Goal: Information Seeking & Learning: Find specific fact

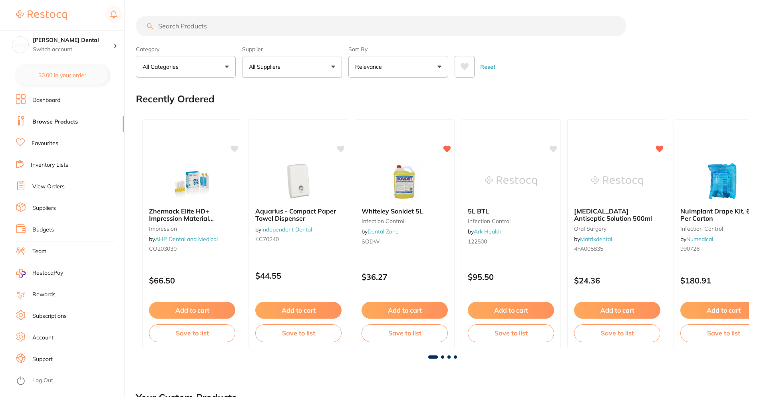
click at [48, 143] on link "Favourites" at bounding box center [45, 143] width 27 height 8
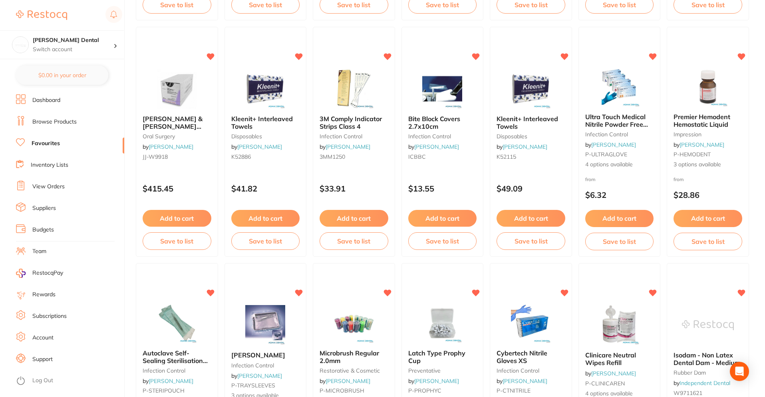
scroll to position [999, 0]
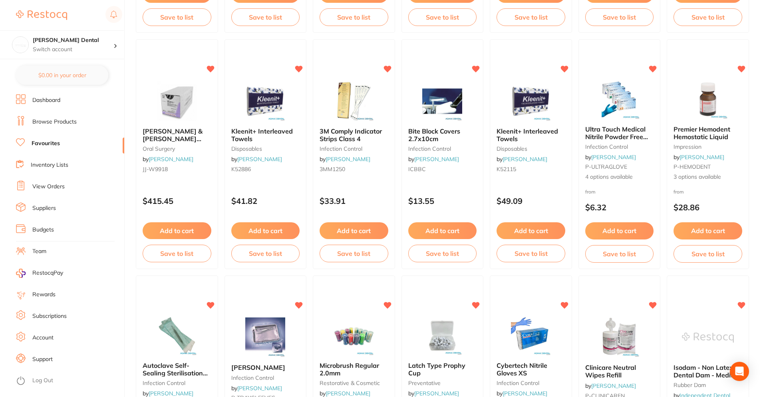
click at [520, 135] on span "Kleenit+ Interleaved Towels" at bounding box center [528, 134] width 62 height 15
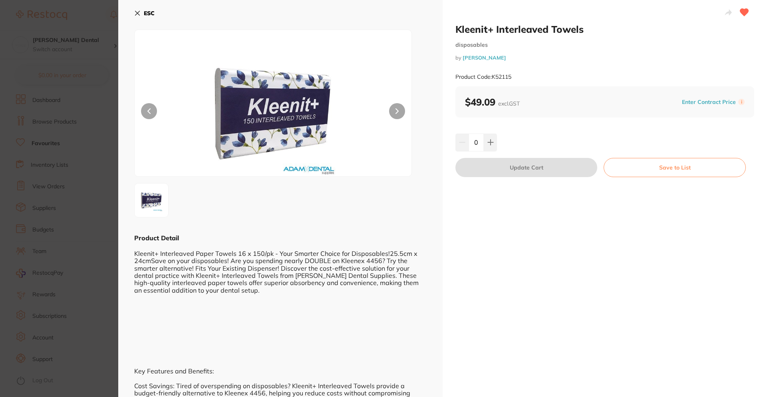
click at [149, 14] on b "ESC" at bounding box center [149, 13] width 11 height 7
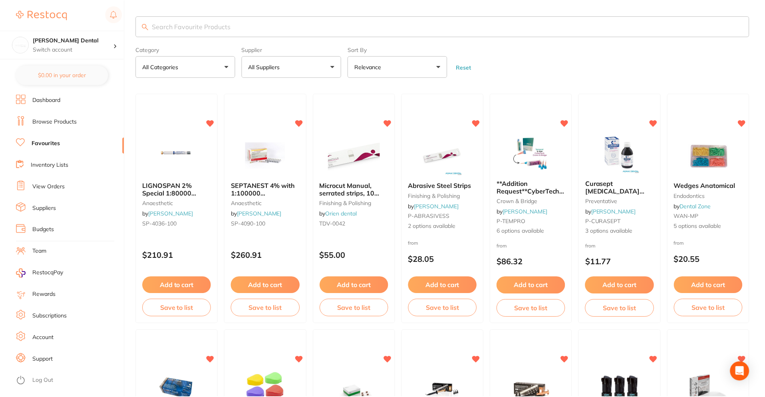
scroll to position [999, 0]
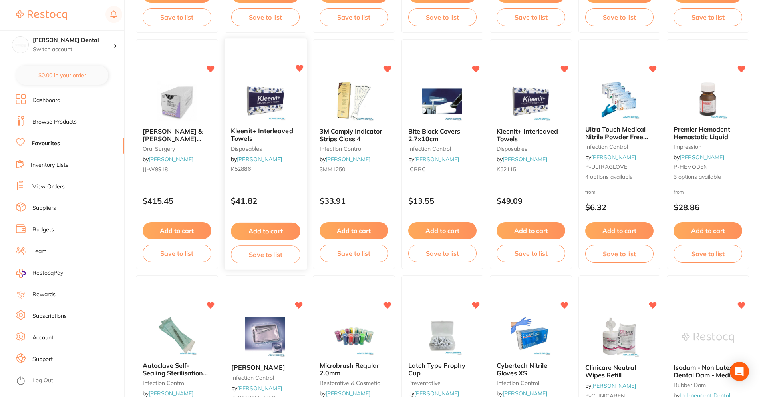
click at [263, 127] on span "Kleenit+ Interleaved Towels" at bounding box center [262, 135] width 62 height 16
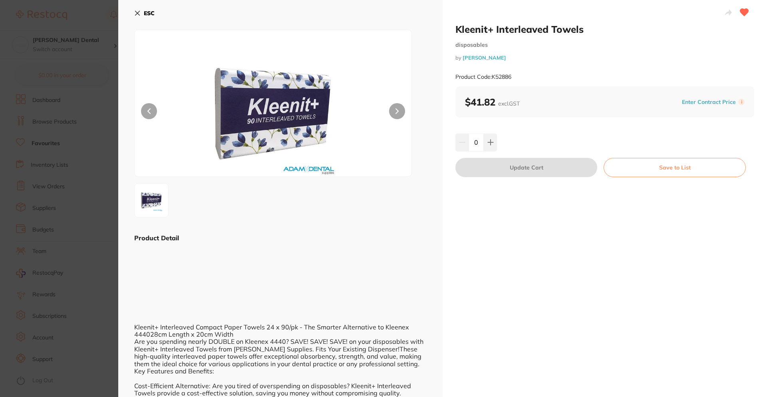
click at [139, 11] on icon at bounding box center [137, 13] width 6 height 6
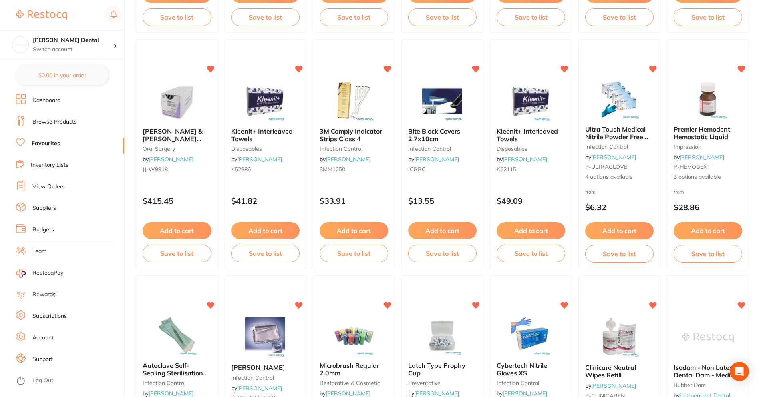
scroll to position [1159, 0]
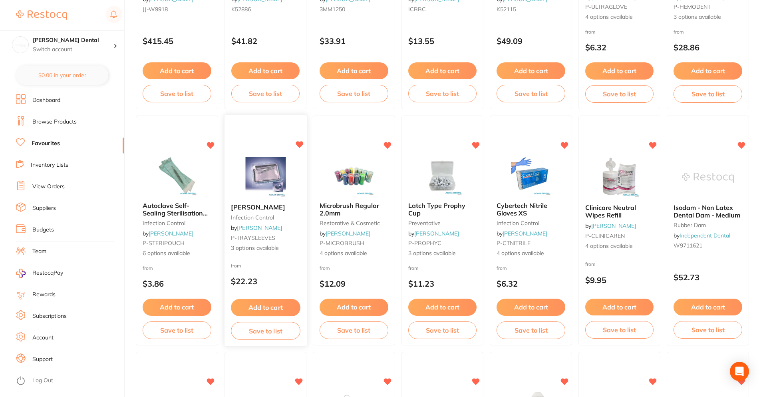
click at [262, 211] on span "[PERSON_NAME]" at bounding box center [258, 207] width 54 height 8
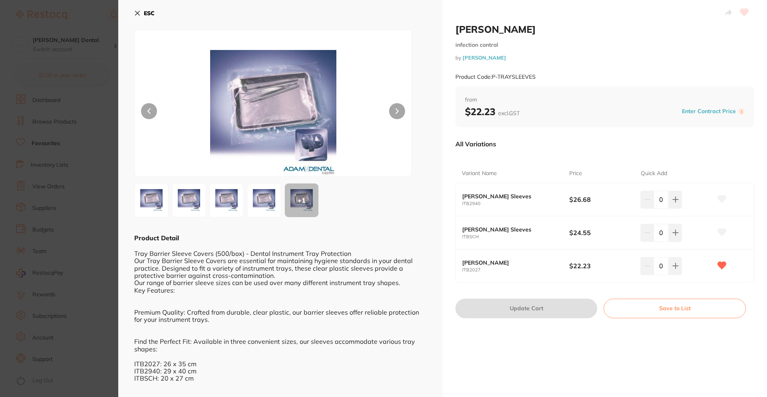
scroll to position [0, 0]
click at [259, 199] on img at bounding box center [264, 200] width 29 height 29
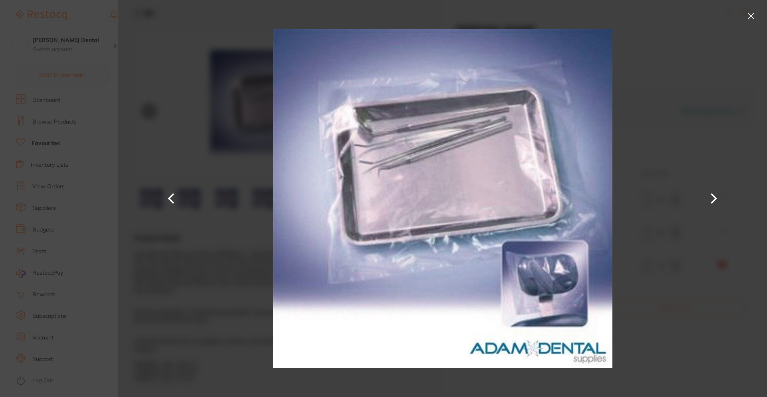
click at [688, 220] on div at bounding box center [442, 198] width 649 height 397
click at [751, 14] on button at bounding box center [751, 16] width 13 height 13
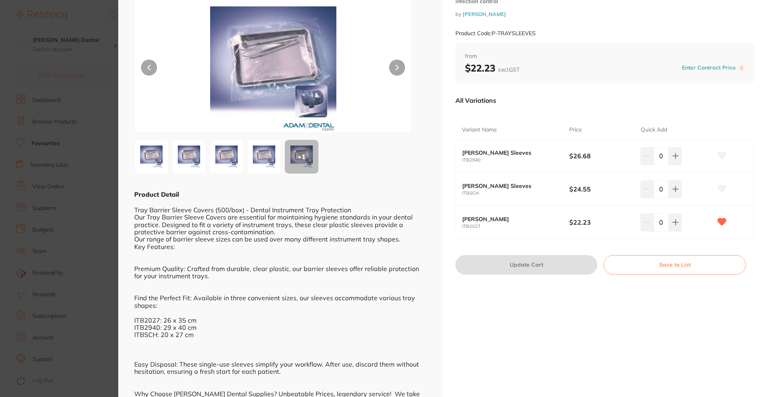
scroll to position [0, 0]
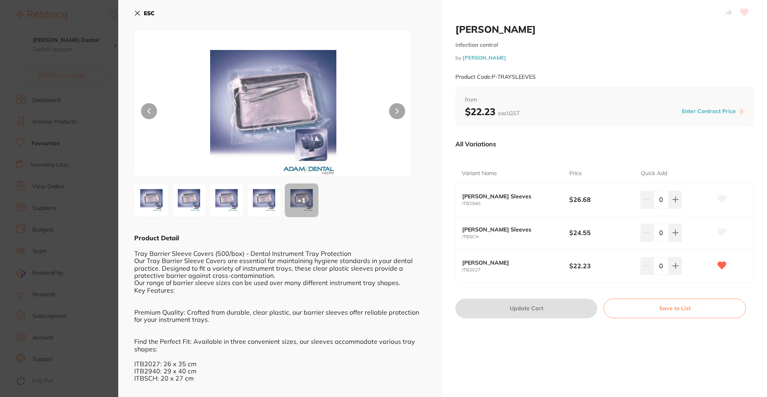
click at [148, 16] on b "ESC" at bounding box center [149, 13] width 11 height 7
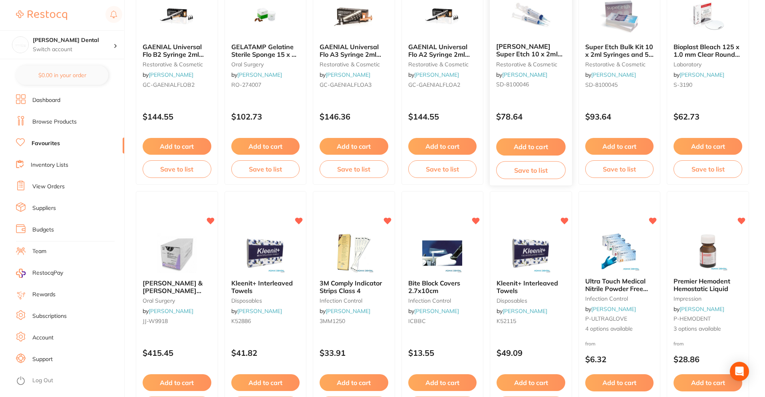
scroll to position [879, 0]
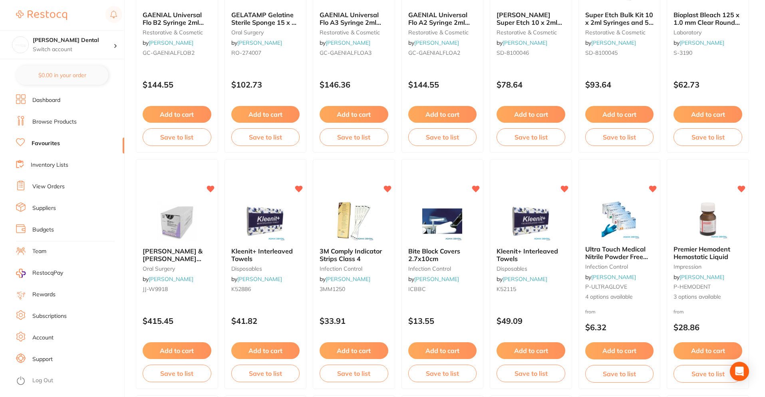
click at [366, 256] on b "3M Comply Indicator Strips Class 4" at bounding box center [354, 254] width 69 height 15
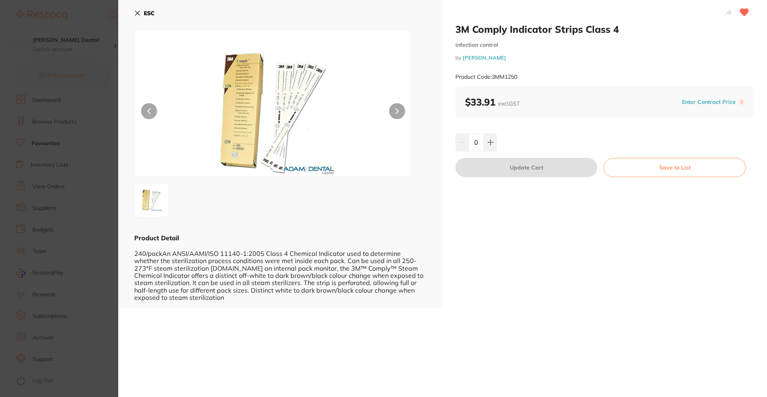
click at [401, 112] on button at bounding box center [397, 111] width 16 height 16
drag, startPoint x: 522, startPoint y: 74, endPoint x: 503, endPoint y: 76, distance: 19.3
click at [494, 78] on div "Product Code: 3MM1250" at bounding box center [605, 77] width 299 height 20
click at [545, 77] on div "Product Code: 3MM1250" at bounding box center [605, 77] width 299 height 20
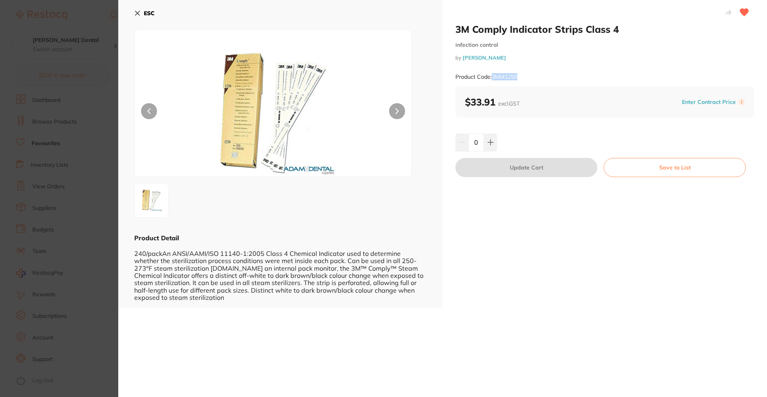
drag, startPoint x: 526, startPoint y: 78, endPoint x: 493, endPoint y: 78, distance: 33.2
click at [493, 78] on div "Product Code: 3MM1250" at bounding box center [605, 77] width 299 height 20
copy small "3MM1250"
